Goal: Task Accomplishment & Management: Manage account settings

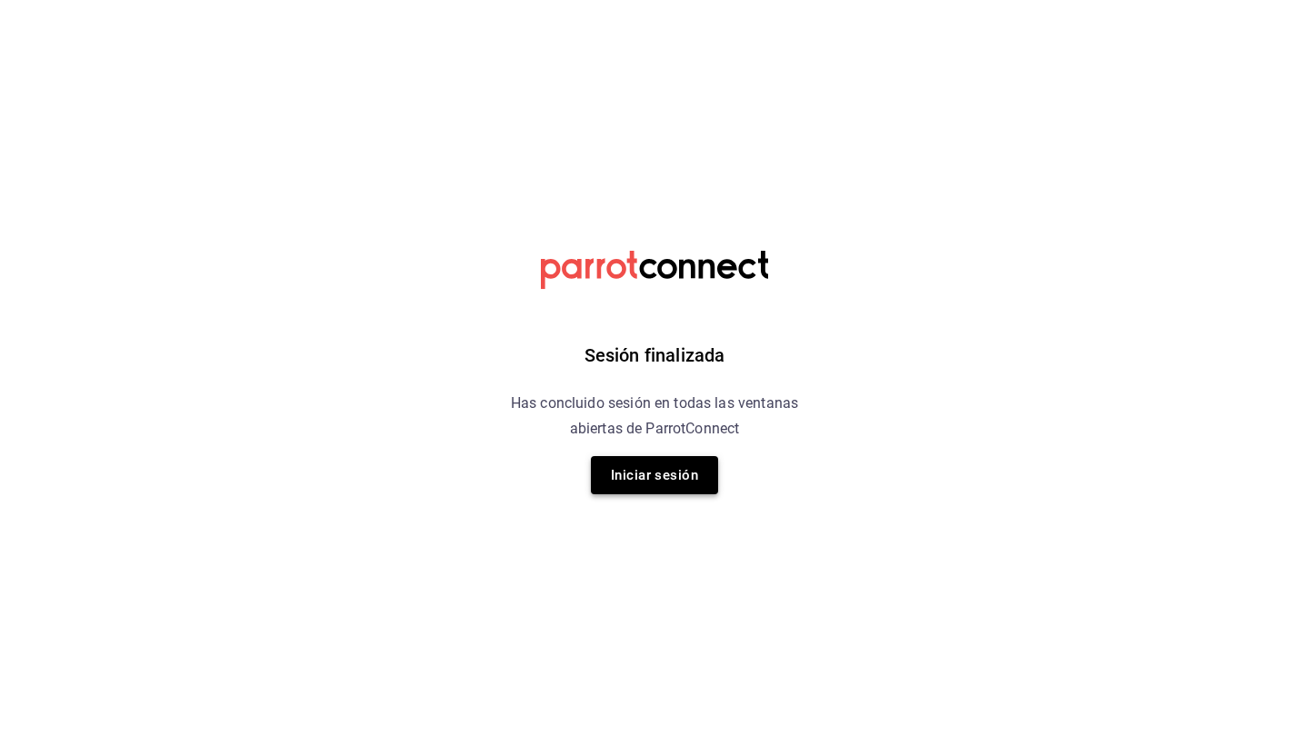
click at [683, 462] on button "Iniciar sesión" at bounding box center [654, 475] width 127 height 38
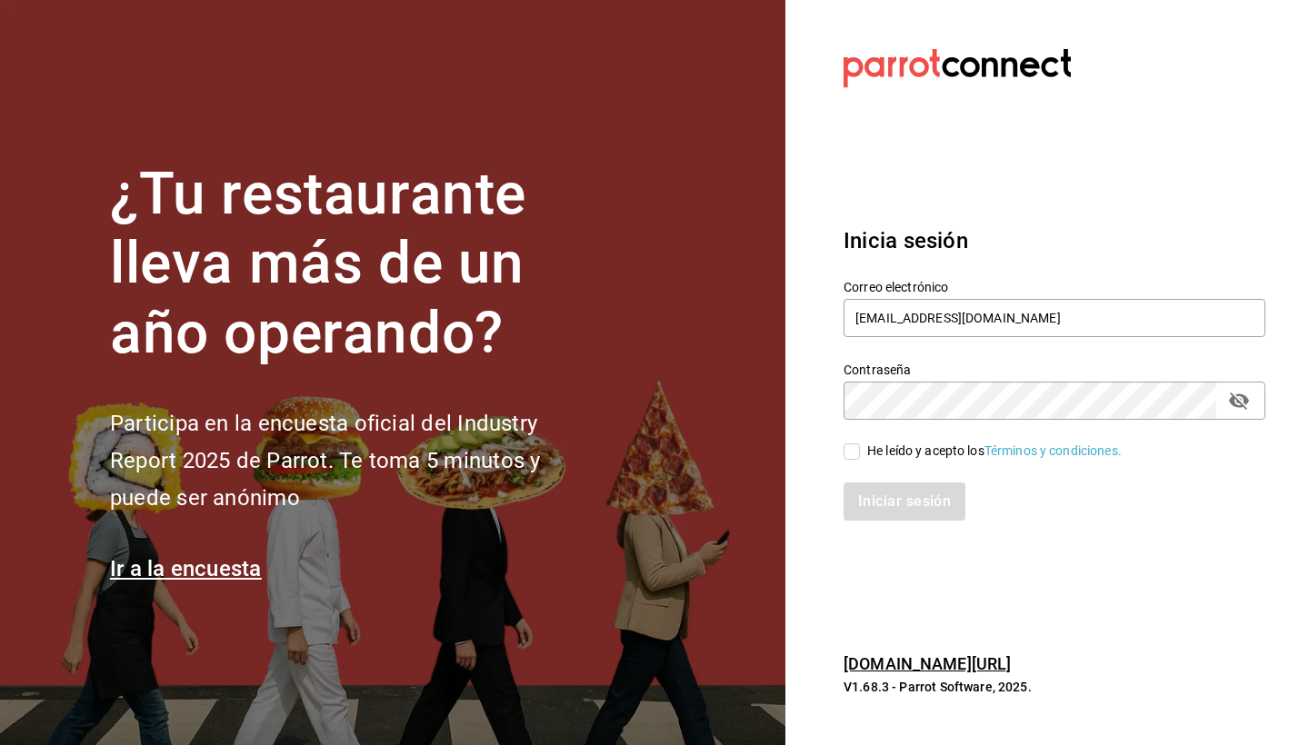
type input "[EMAIL_ADDRESS][DOMAIN_NAME]"
click at [862, 445] on span "He leído y acepto los Términos y condiciones." at bounding box center [991, 451] width 262 height 19
click at [860, 445] on input "He leído y acepto los Términos y condiciones." at bounding box center [851, 451] width 16 height 16
checkbox input "true"
click at [932, 510] on button "Iniciar sesión" at bounding box center [905, 502] width 124 height 38
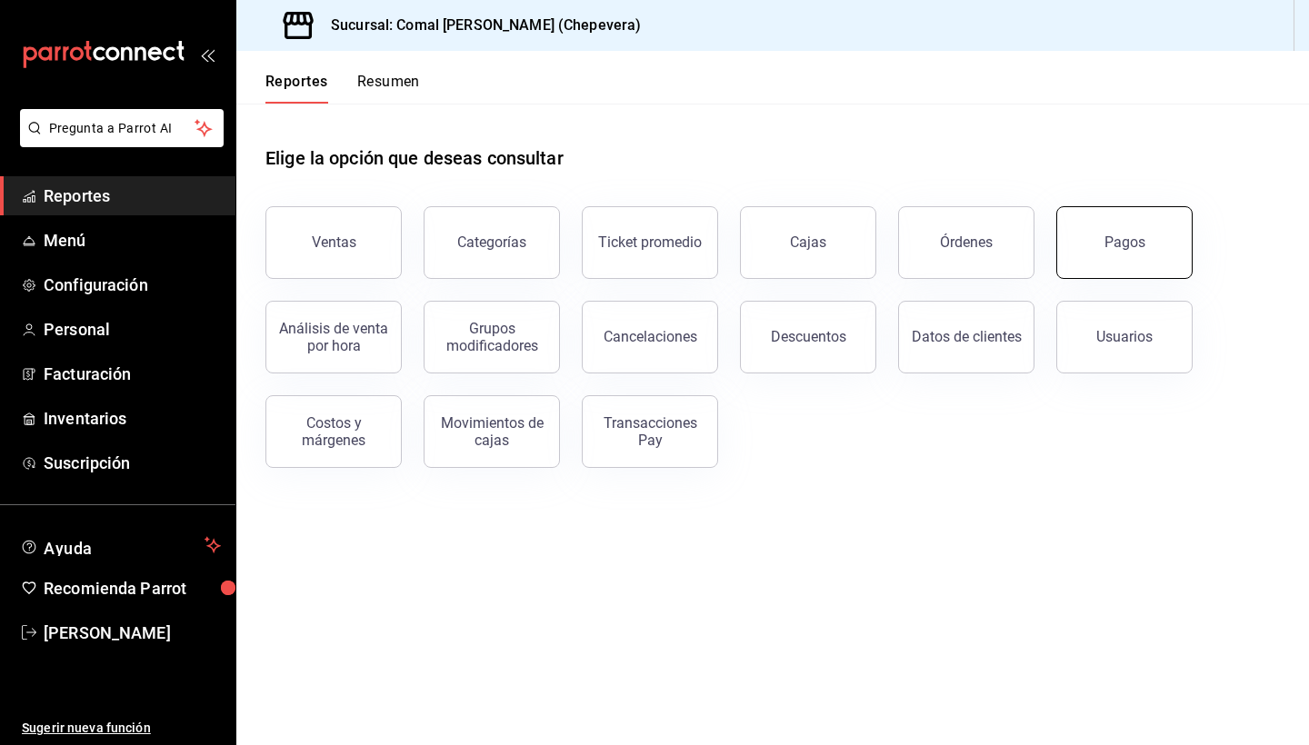
click at [1113, 219] on button "Pagos" at bounding box center [1124, 242] width 136 height 73
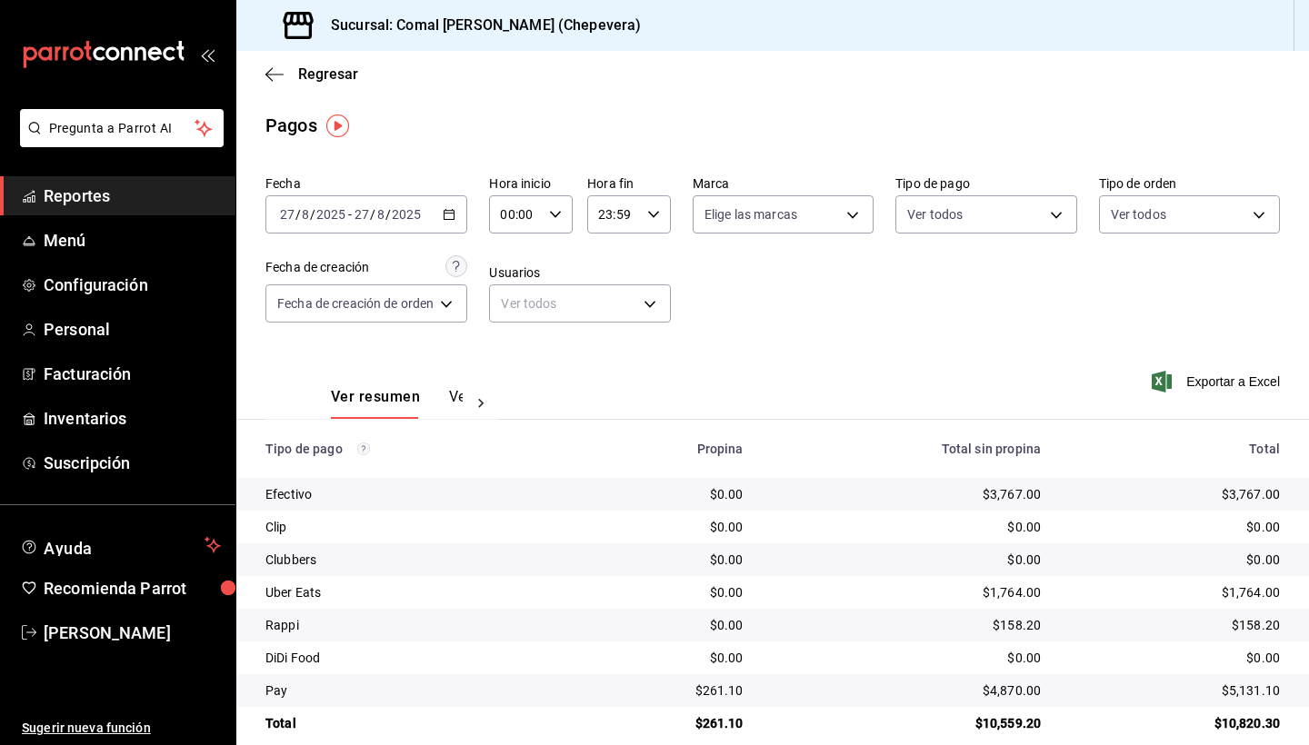
click at [158, 53] on icon "mailbox folders" at bounding box center [154, 53] width 14 height 14
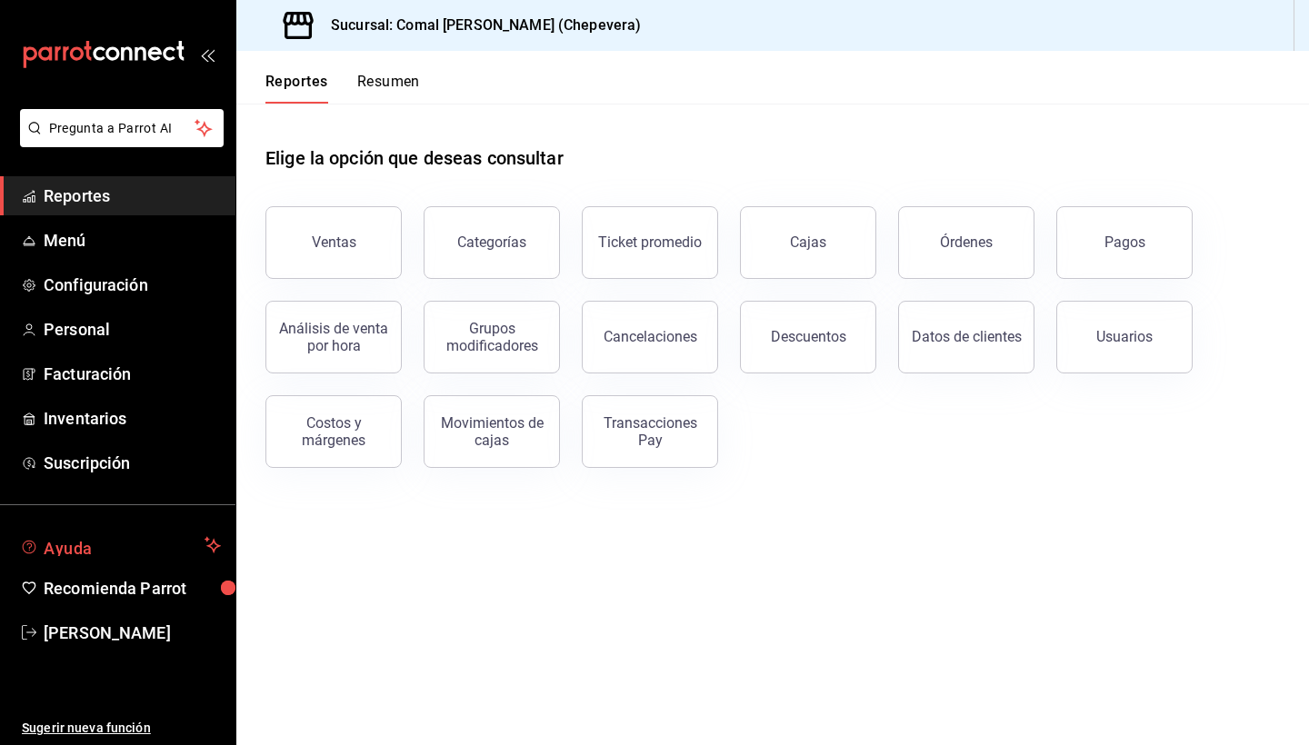
click at [141, 548] on span "Ayuda" at bounding box center [121, 545] width 154 height 22
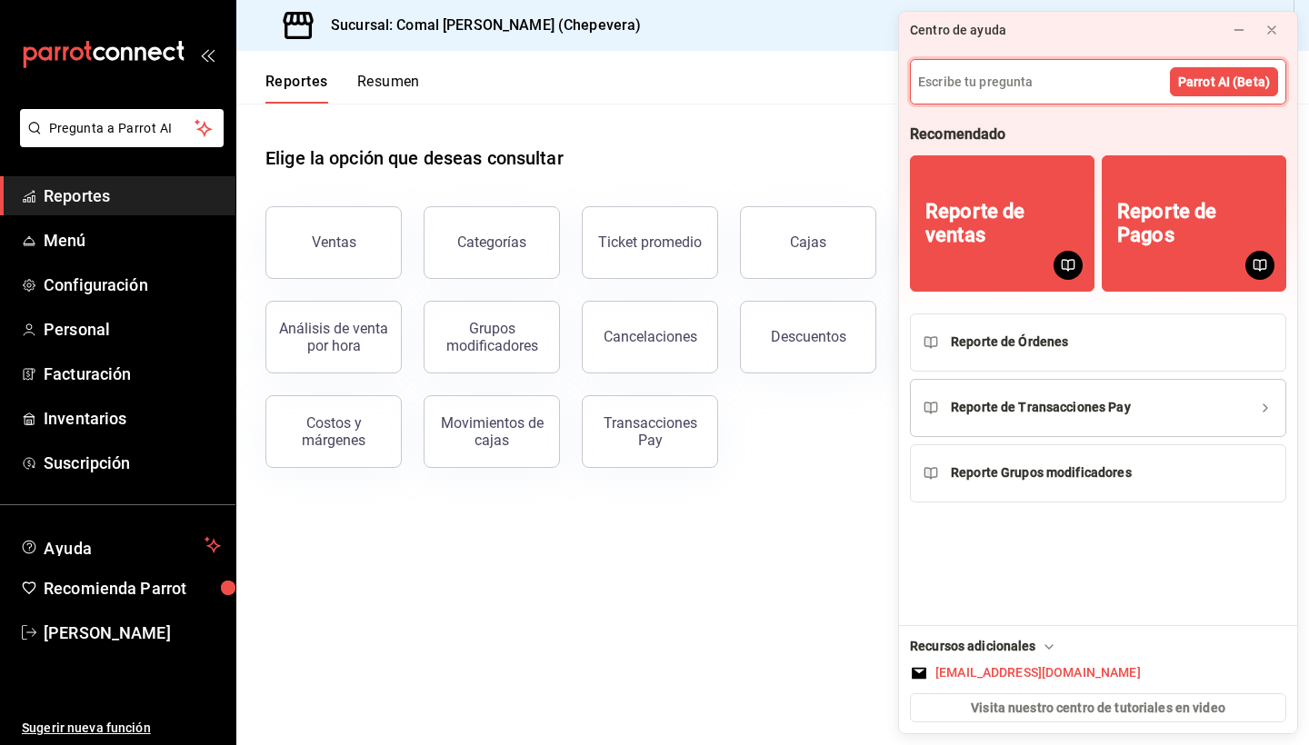
click at [1079, 409] on div "Reporte de Transacciones Pay" at bounding box center [1041, 407] width 180 height 19
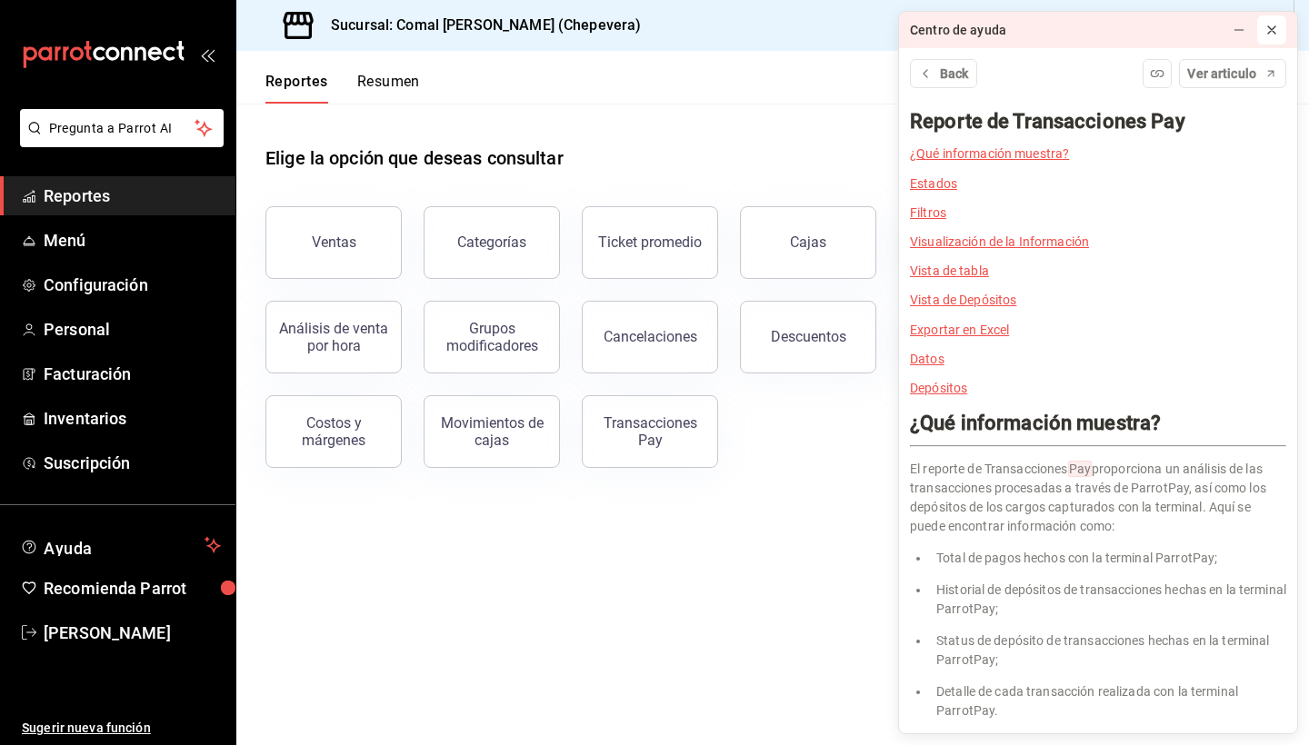
click at [1282, 30] on button at bounding box center [1271, 29] width 29 height 29
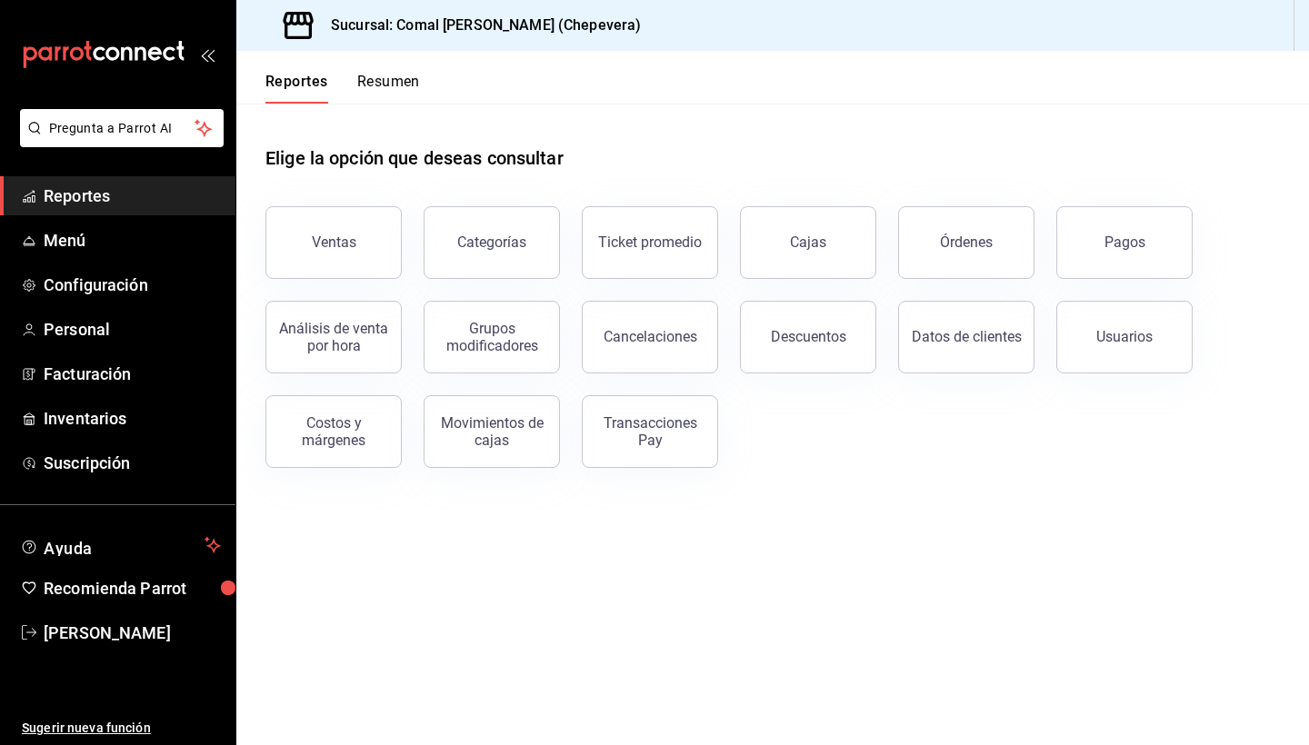
click at [93, 199] on span "Reportes" at bounding box center [132, 196] width 177 height 25
click at [85, 231] on span "Menú" at bounding box center [132, 240] width 177 height 25
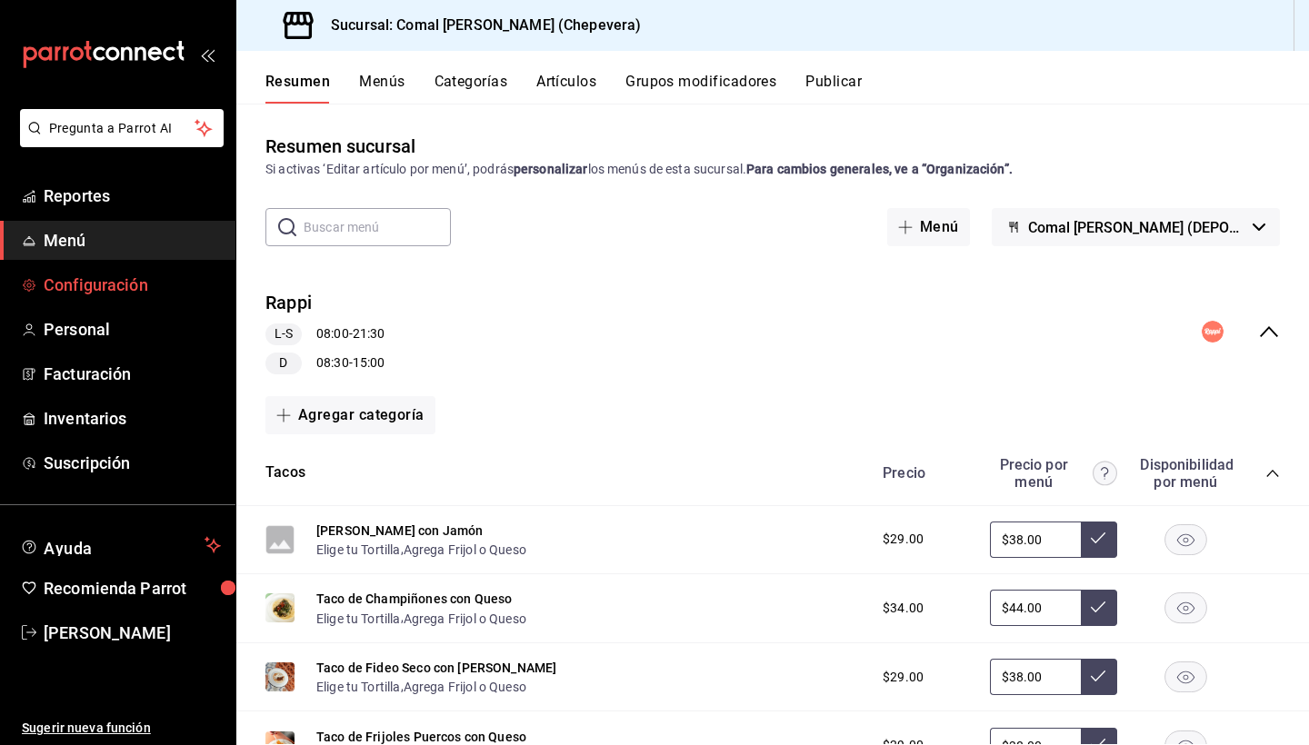
click at [127, 284] on span "Configuración" at bounding box center [132, 285] width 177 height 25
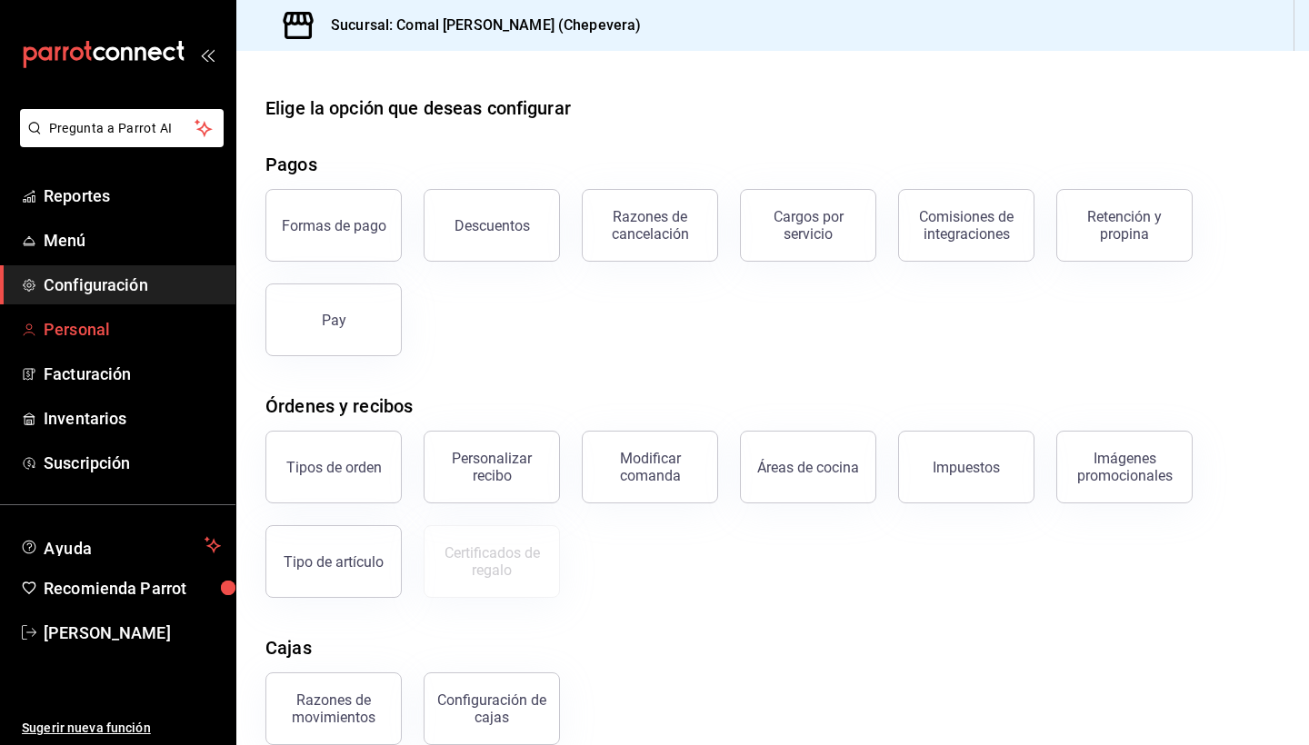
click at [115, 333] on span "Personal" at bounding box center [132, 329] width 177 height 25
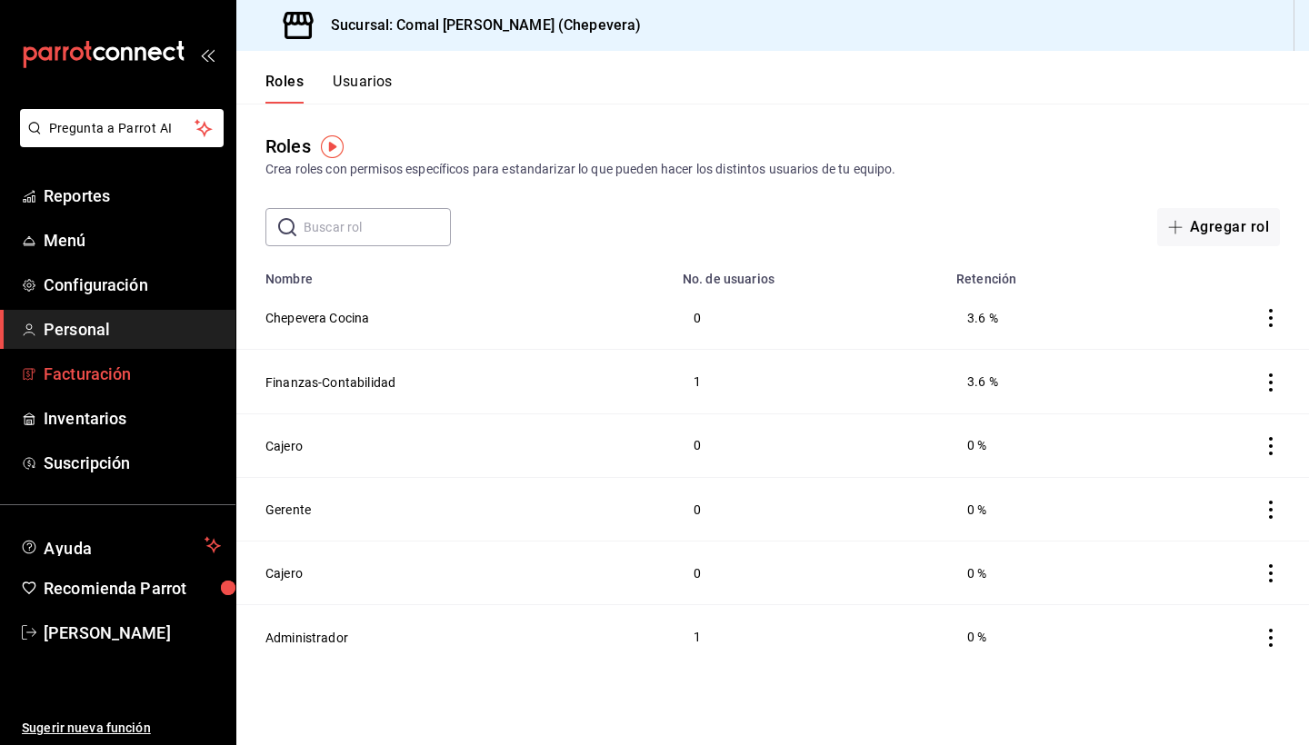
click at [127, 374] on span "Facturación" at bounding box center [132, 374] width 177 height 25
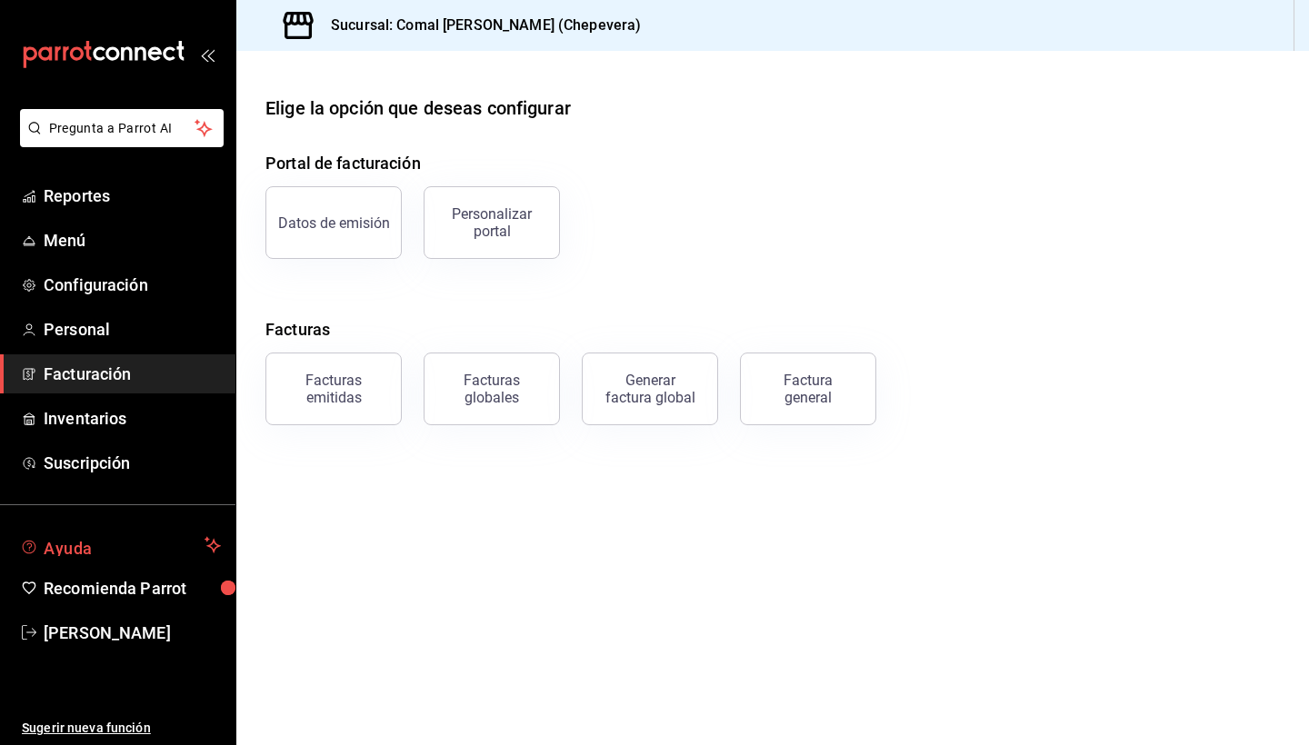
click at [123, 537] on span "Ayuda" at bounding box center [121, 545] width 154 height 22
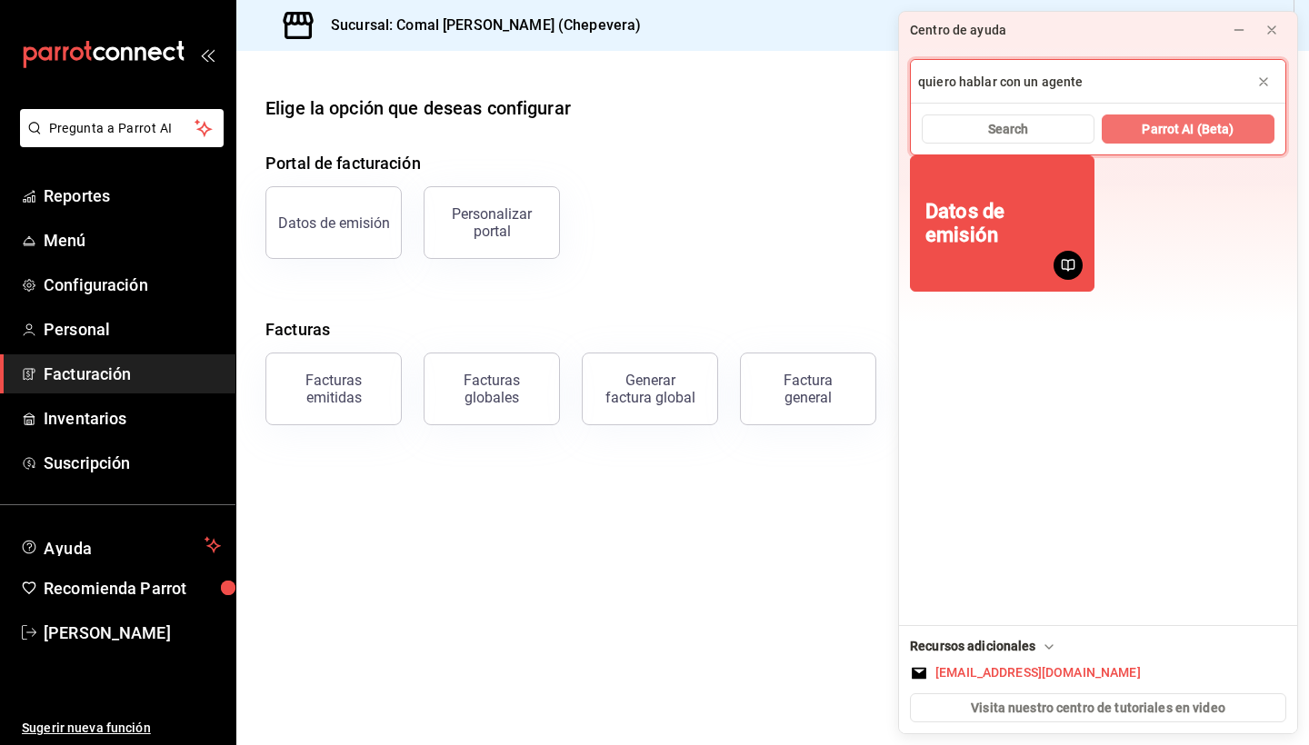
type input "quiero hablar con un agente"
click at [1161, 124] on span "Parrot AI (Beta)" at bounding box center [1187, 129] width 92 height 19
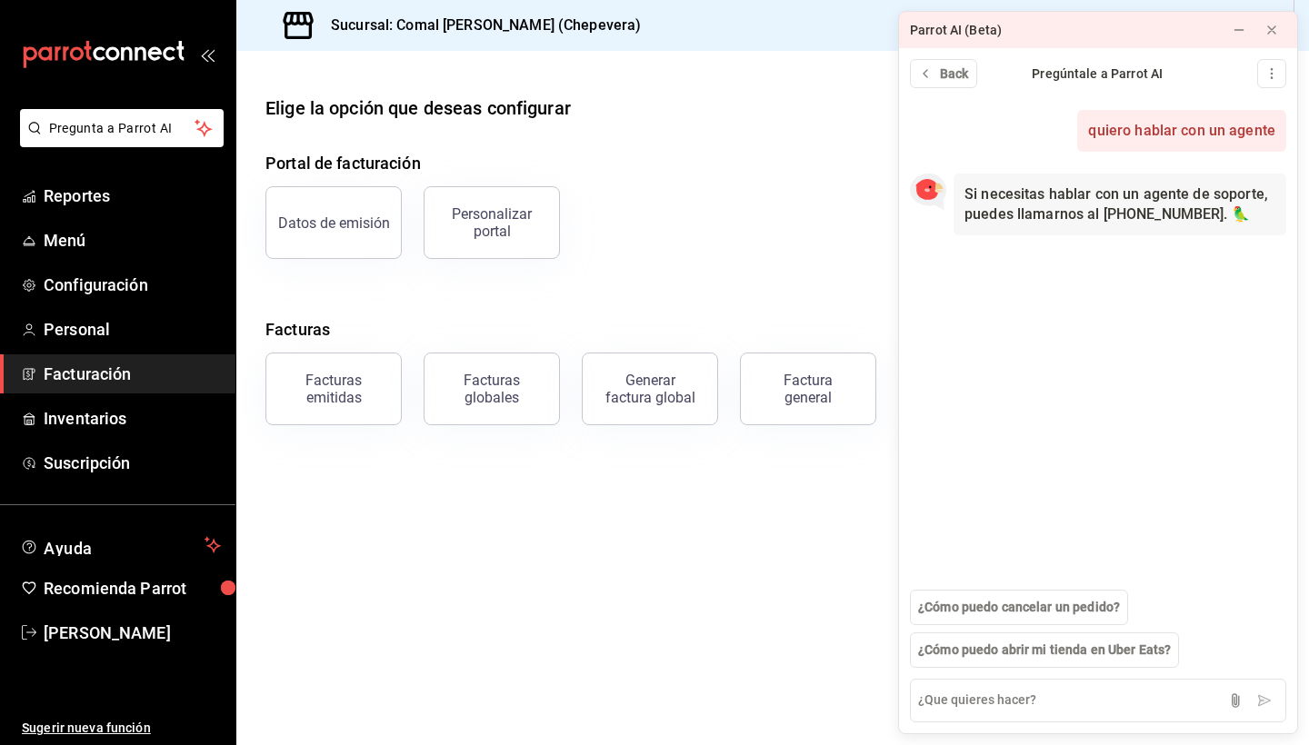
click at [805, 128] on div "Elige la opción que deseas configurar Portal de facturación Datos de emisión Pe…" at bounding box center [772, 260] width 1072 height 331
click at [1270, 24] on icon at bounding box center [1271, 30] width 15 height 15
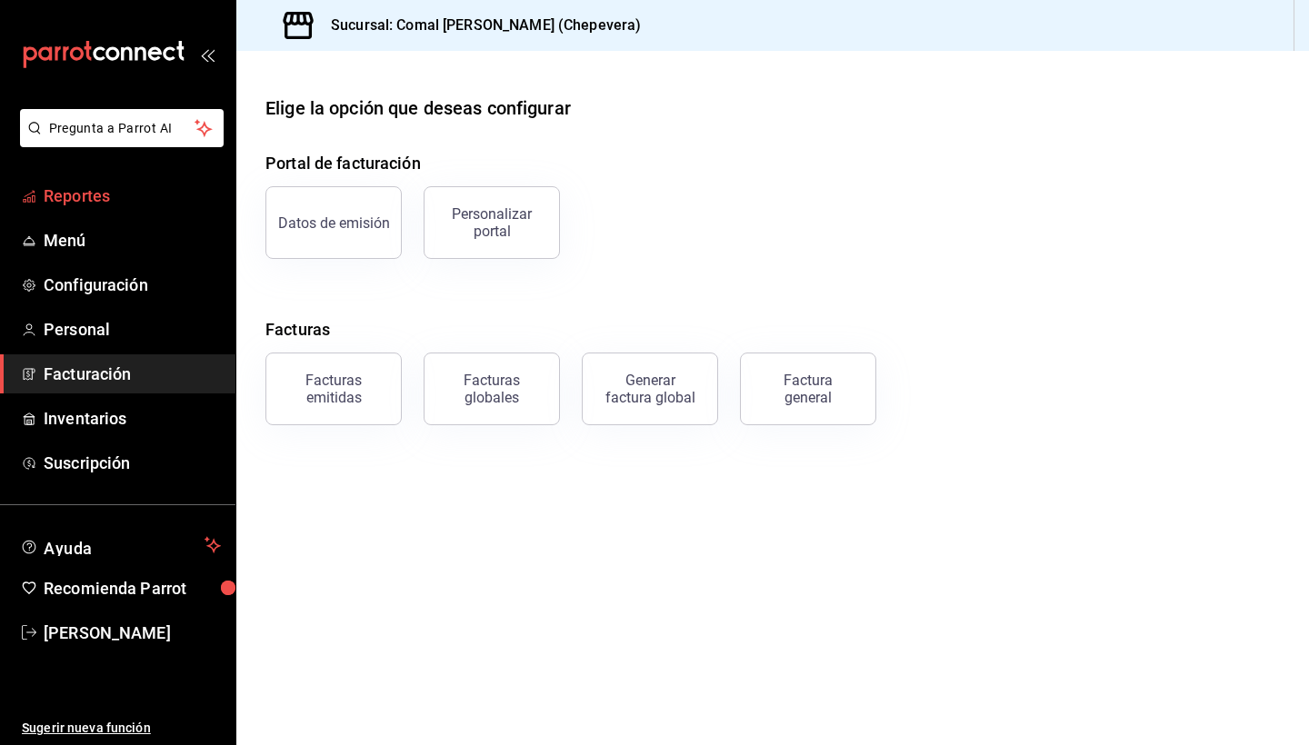
click at [103, 198] on span "Reportes" at bounding box center [132, 196] width 177 height 25
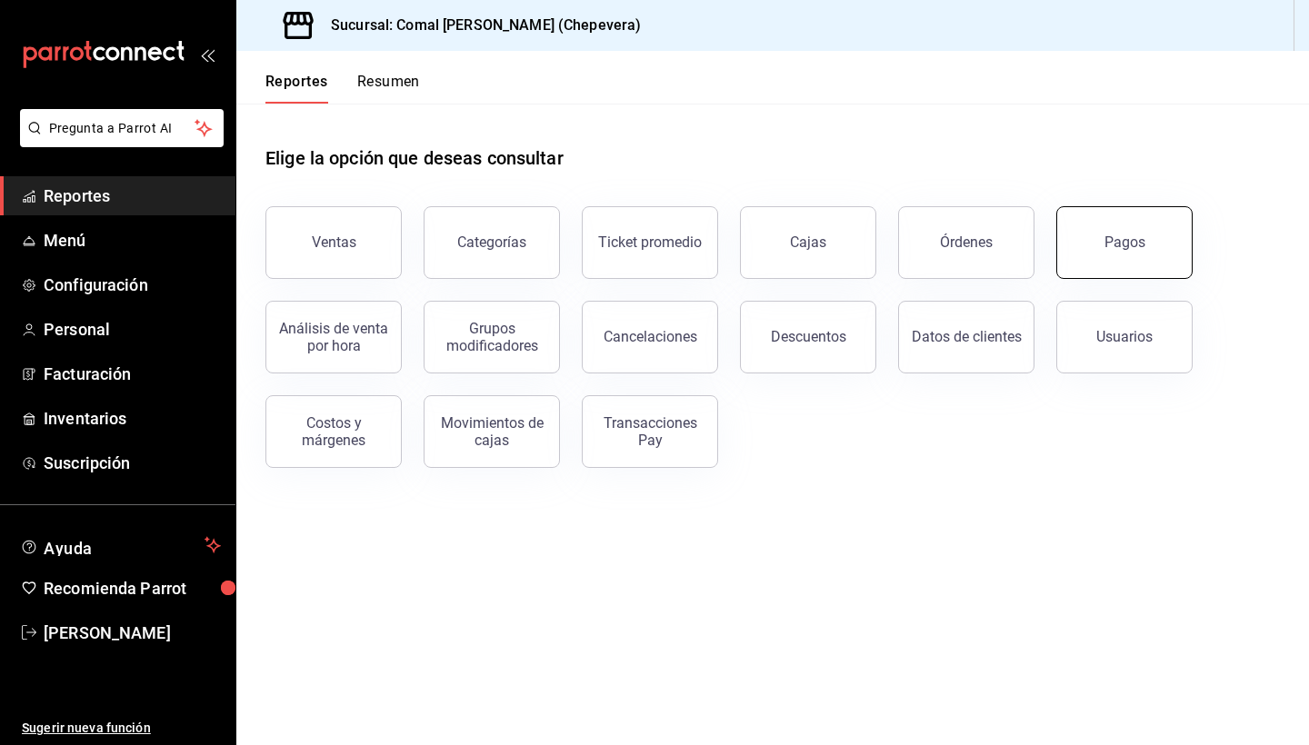
click at [1148, 252] on button "Pagos" at bounding box center [1124, 242] width 136 height 73
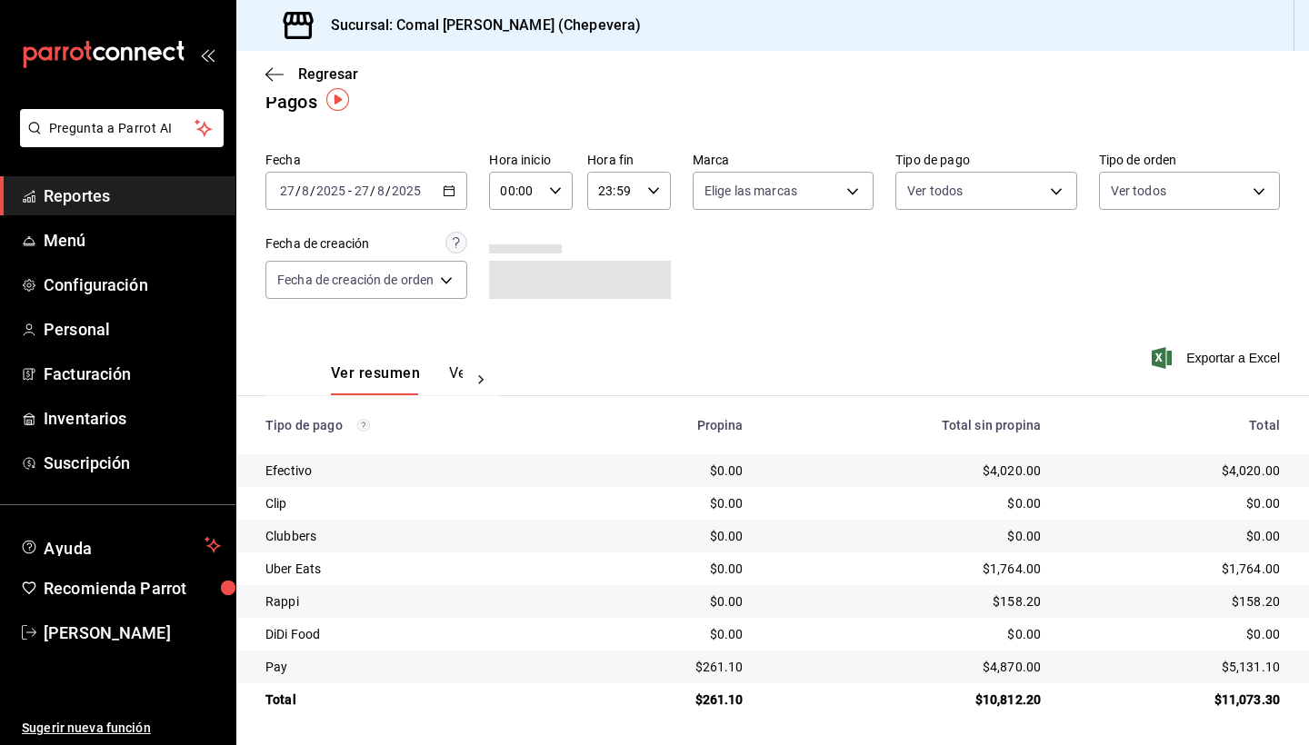
scroll to position [24, 0]
click at [97, 235] on span "Menú" at bounding box center [132, 240] width 177 height 25
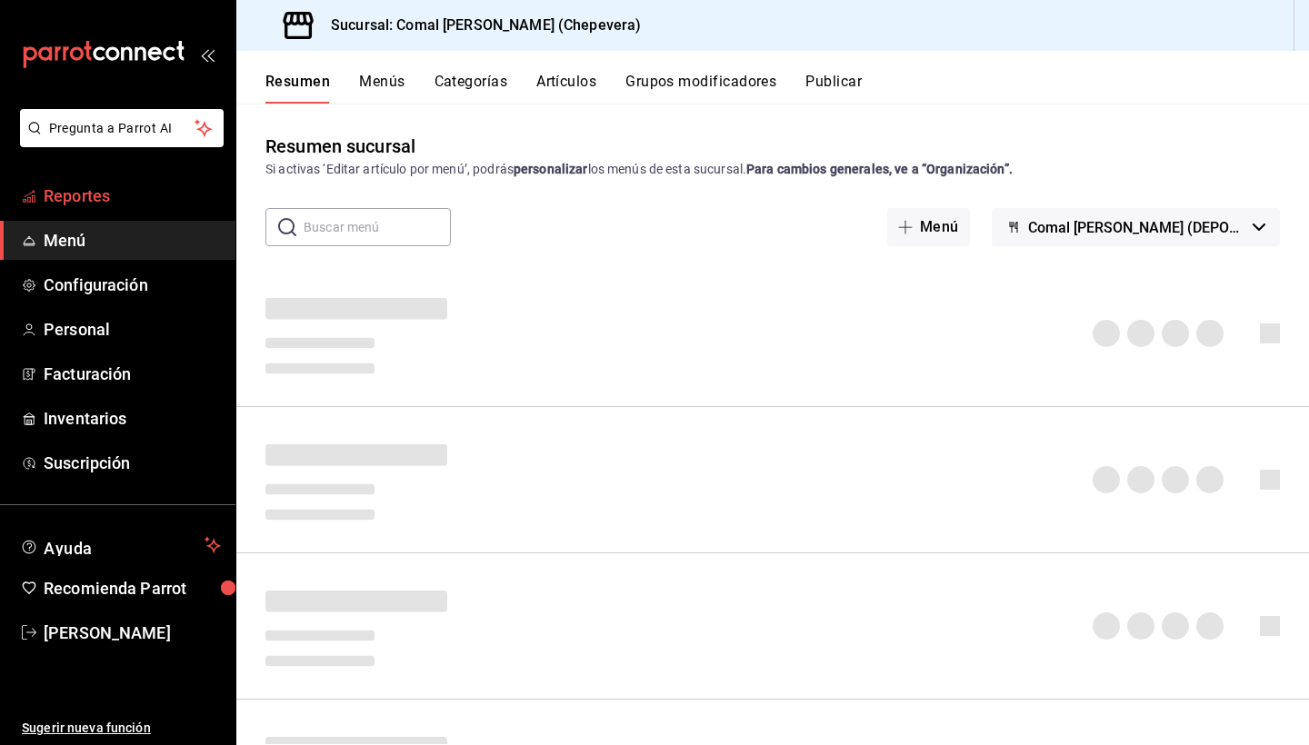
click at [130, 187] on span "Reportes" at bounding box center [132, 196] width 177 height 25
